Goal: Use online tool/utility: Utilize a website feature to perform a specific function

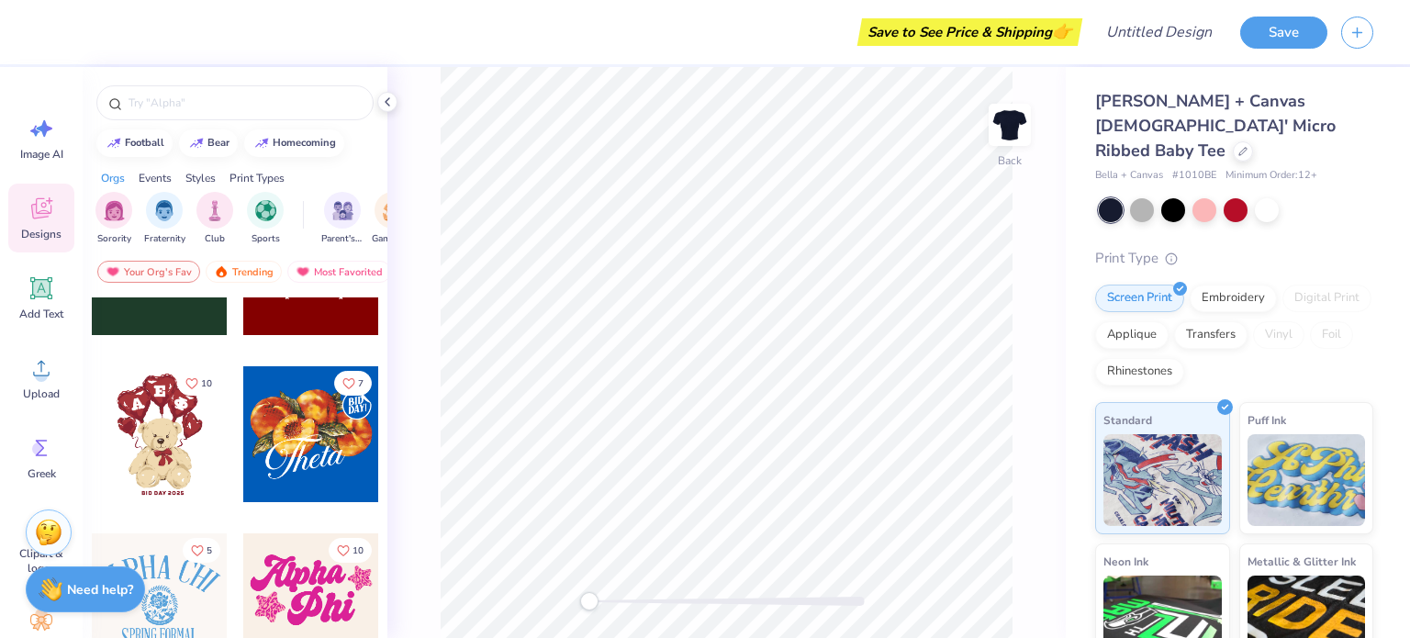
scroll to position [387, 0]
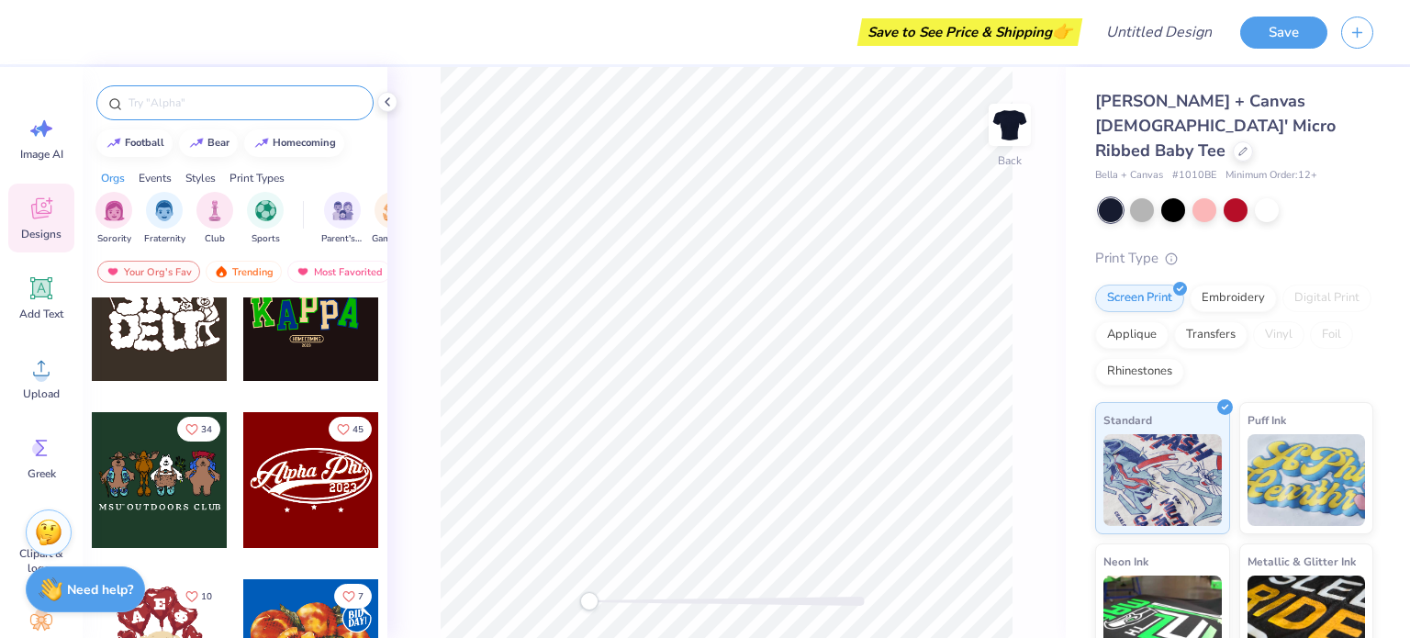
click at [176, 110] on input "text" at bounding box center [244, 103] width 235 height 18
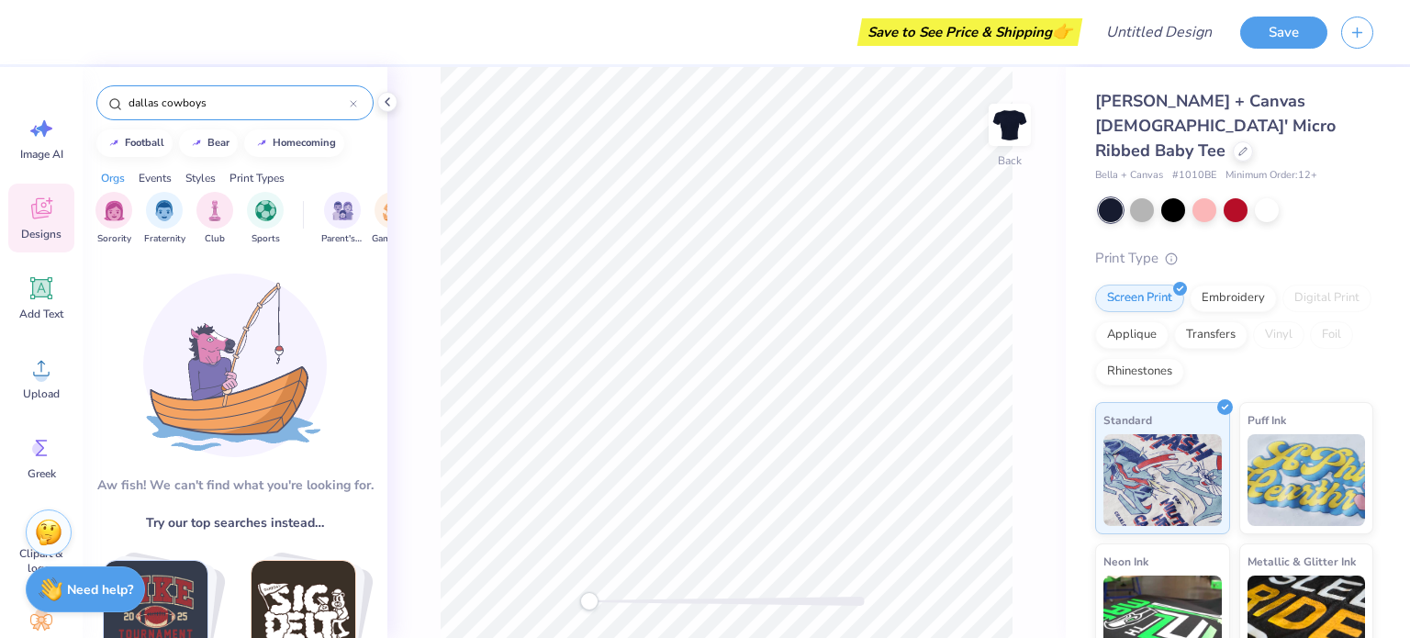
type input "dallas cowboys"
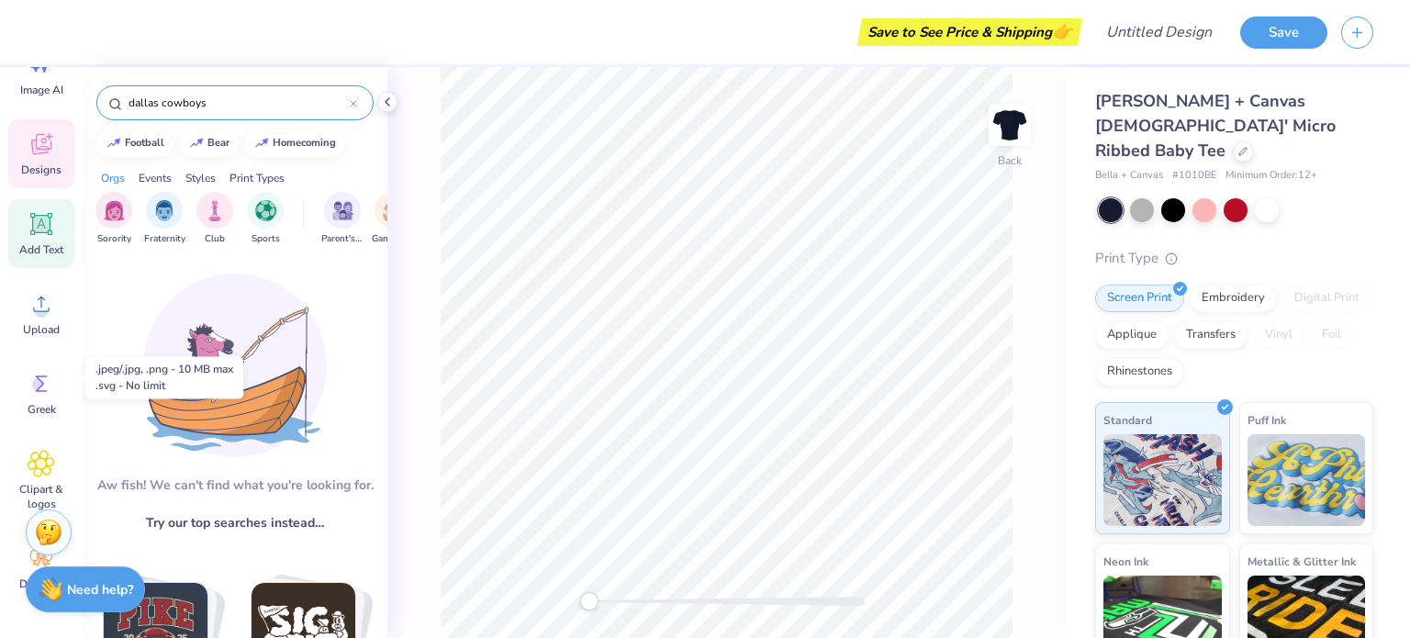
scroll to position [0, 0]
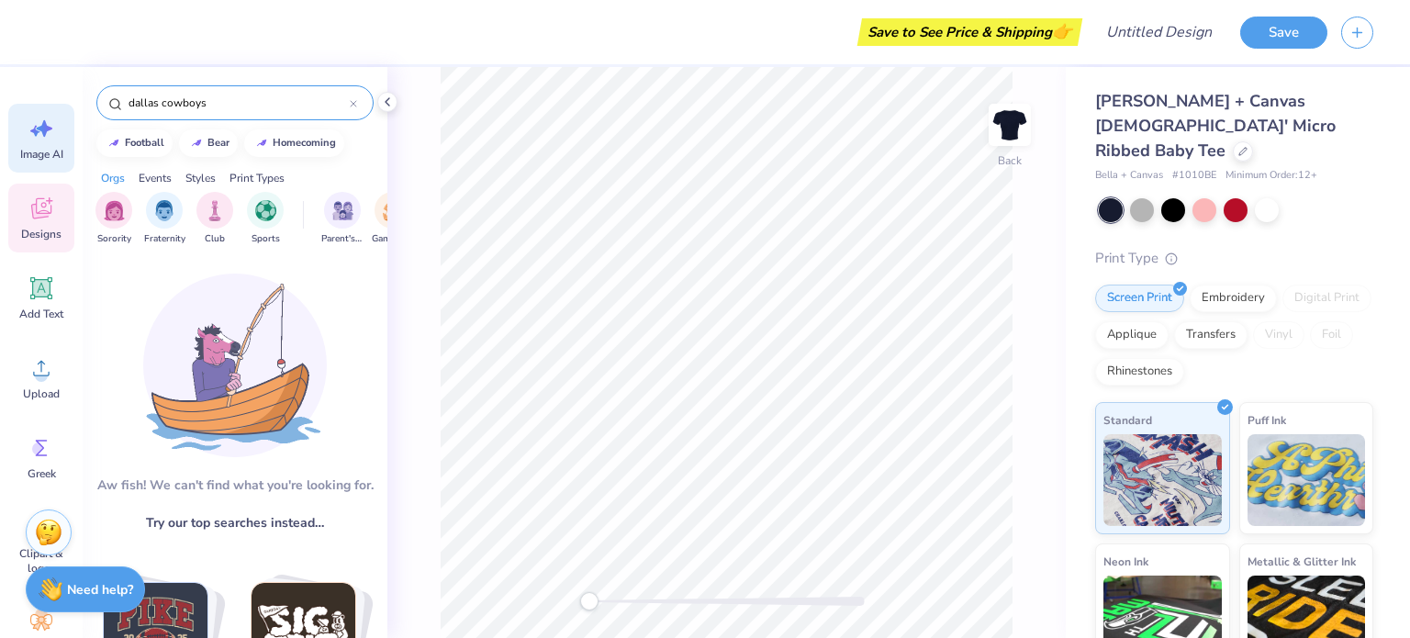
click at [50, 135] on icon at bounding box center [42, 129] width 28 height 28
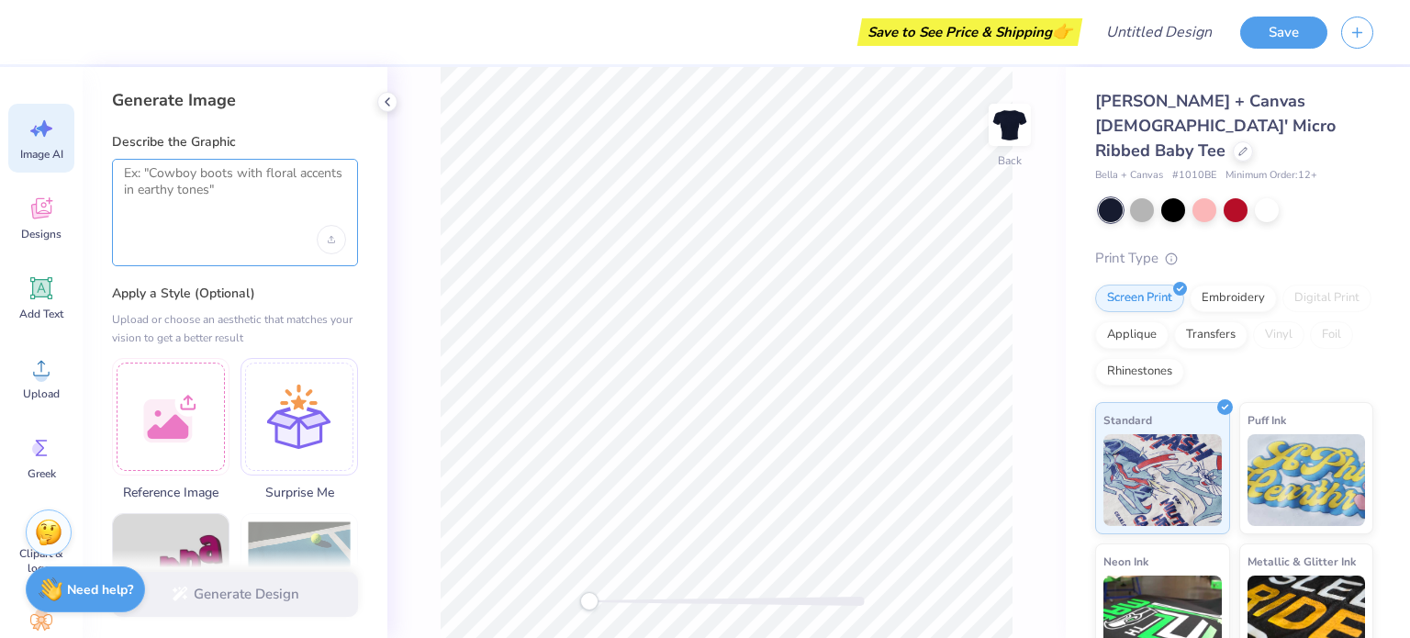
click at [172, 207] on textarea at bounding box center [235, 188] width 222 height 46
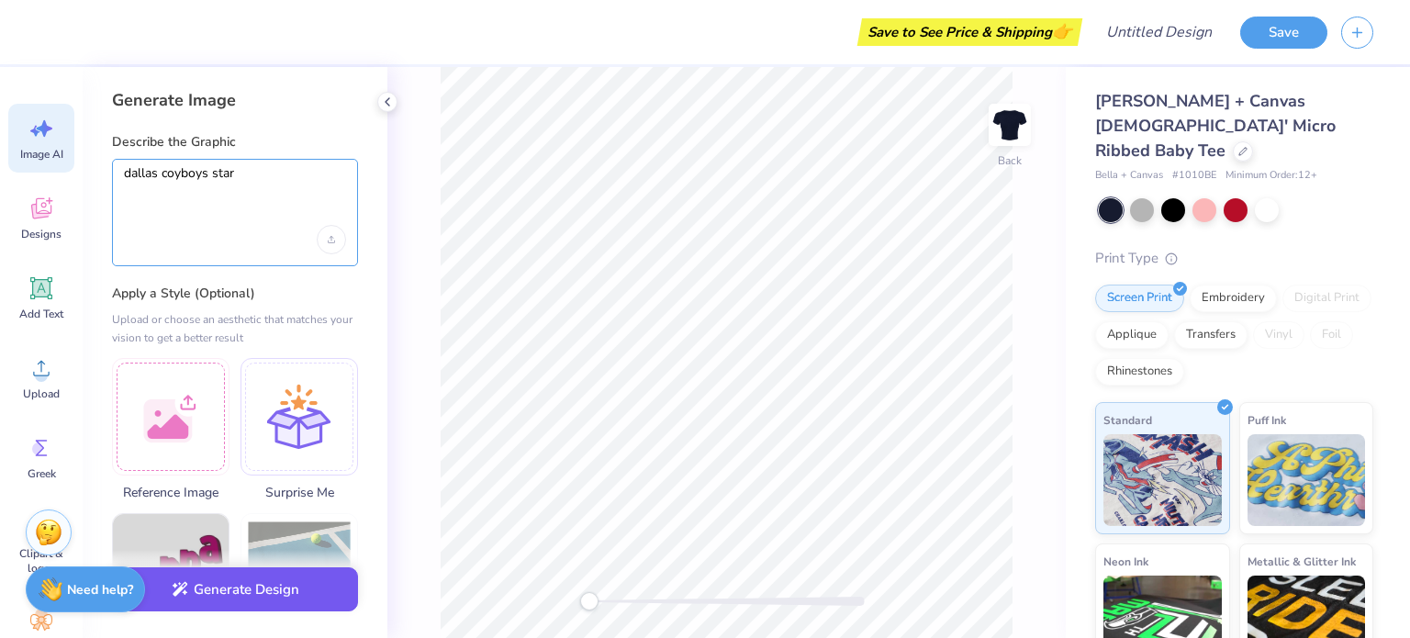
type textarea "dallas coyboys star"
click at [253, 589] on button "Generate Design" at bounding box center [235, 589] width 246 height 45
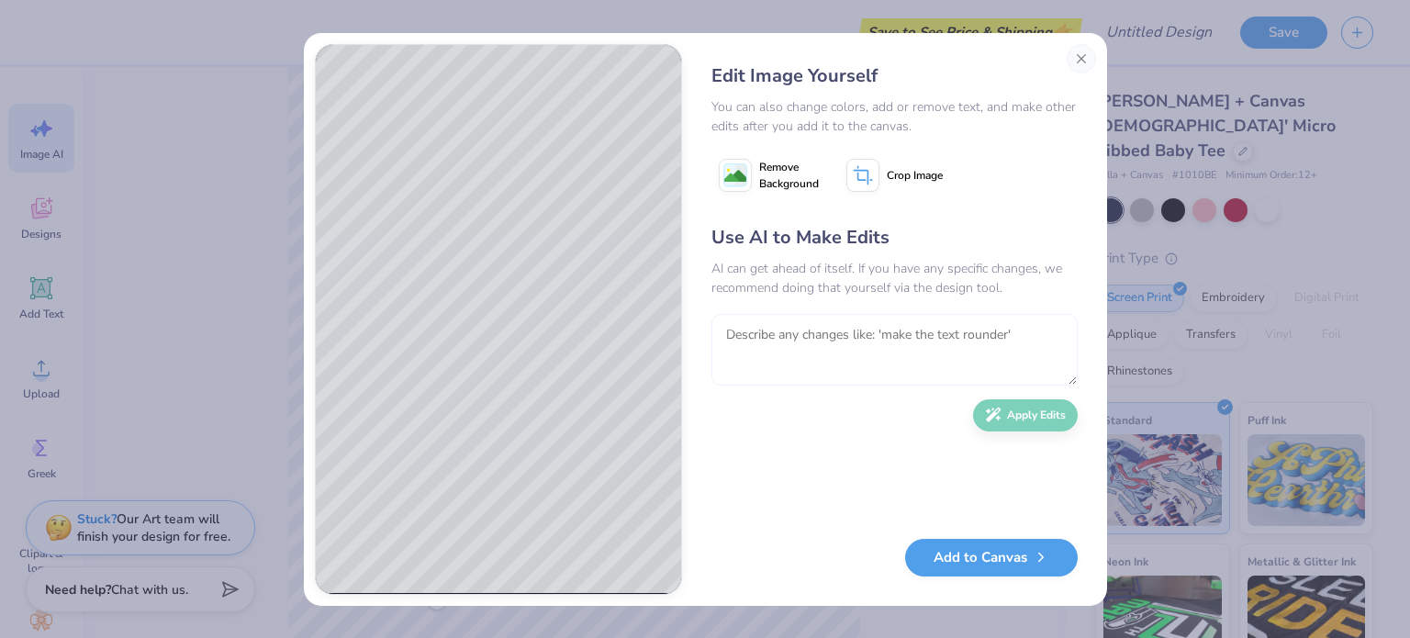
click at [816, 339] on textarea at bounding box center [895, 350] width 366 height 72
type textarea "write the word "Big" in pretty cursive letters underneath"
click at [1024, 409] on button "Apply Edits" at bounding box center [1025, 411] width 105 height 32
